Goal: Information Seeking & Learning: Learn about a topic

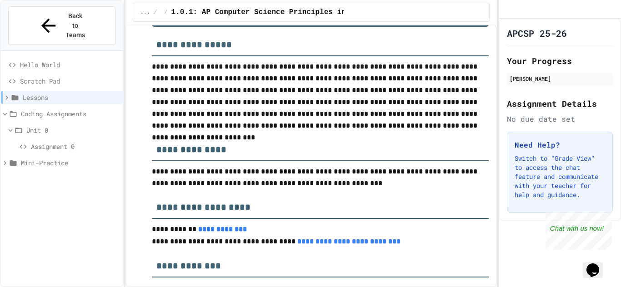
scroll to position [100, 0]
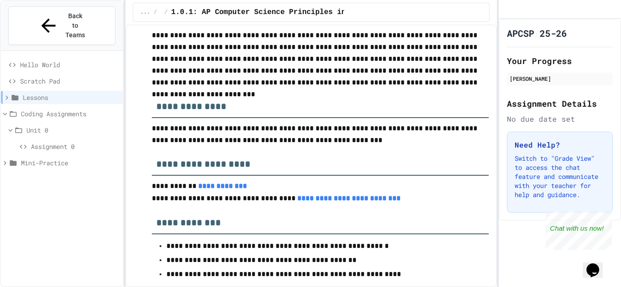
click at [37, 124] on div "Unit 0" at bounding box center [62, 130] width 122 height 13
click at [42, 125] on span "Unit 0" at bounding box center [72, 130] width 93 height 10
click at [47, 142] on span "Assignment 0" at bounding box center [75, 147] width 88 height 10
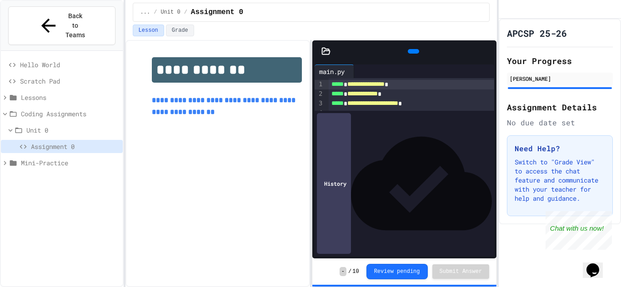
click at [48, 158] on span "Mini-Practice" at bounding box center [70, 163] width 98 height 10
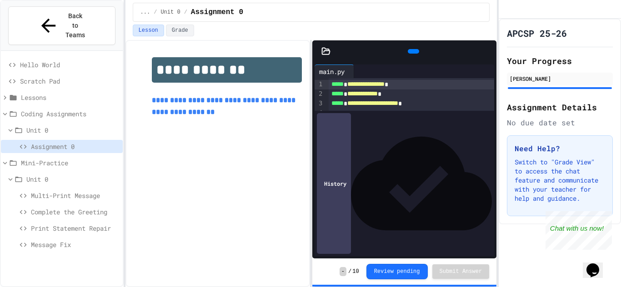
click at [47, 191] on span "Multi-Print Message" at bounding box center [75, 196] width 88 height 10
